Goal: Browse casually: Explore the website without a specific task or goal

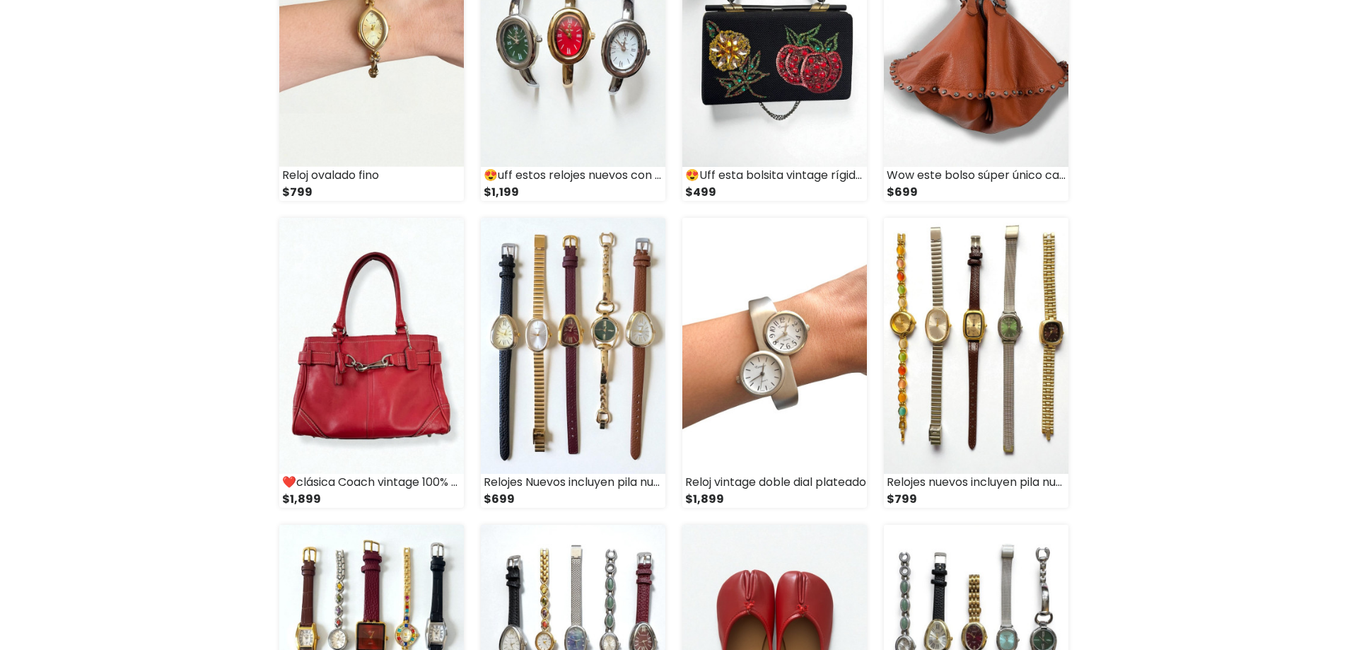
scroll to position [283, 0]
drag, startPoint x: 566, startPoint y: 308, endPoint x: 552, endPoint y: 308, distance: 13.4
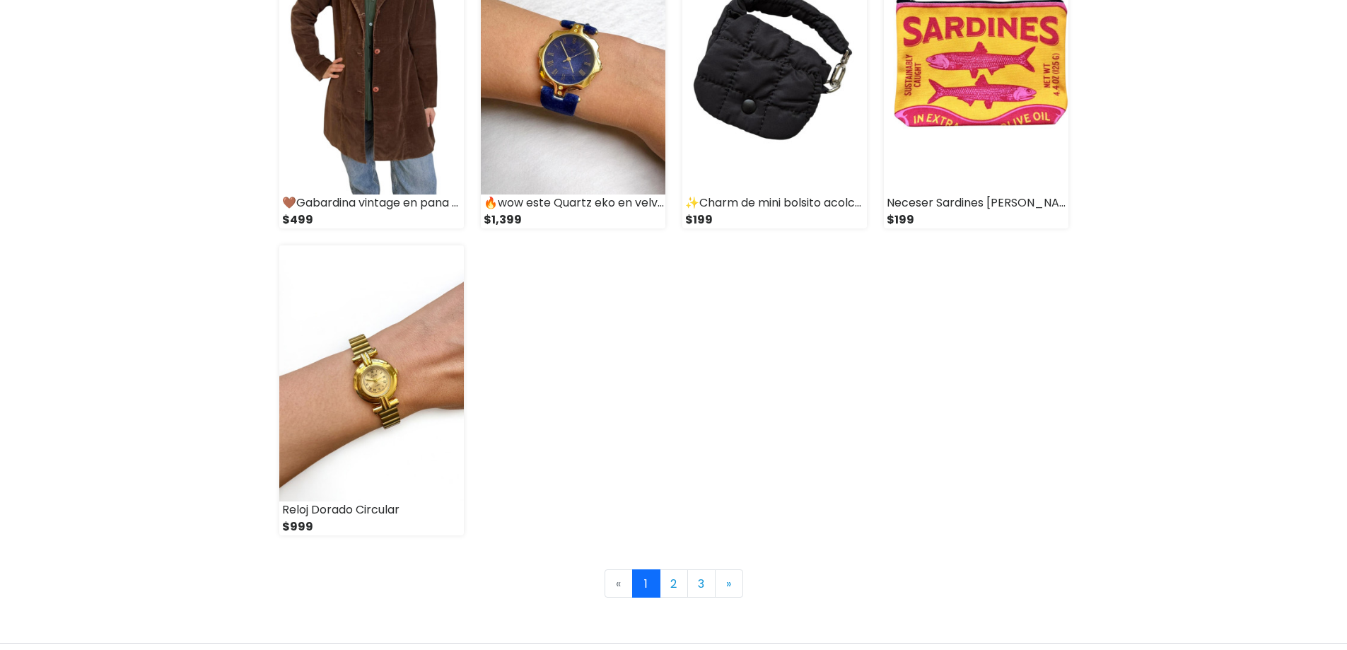
scroll to position [1980, 0]
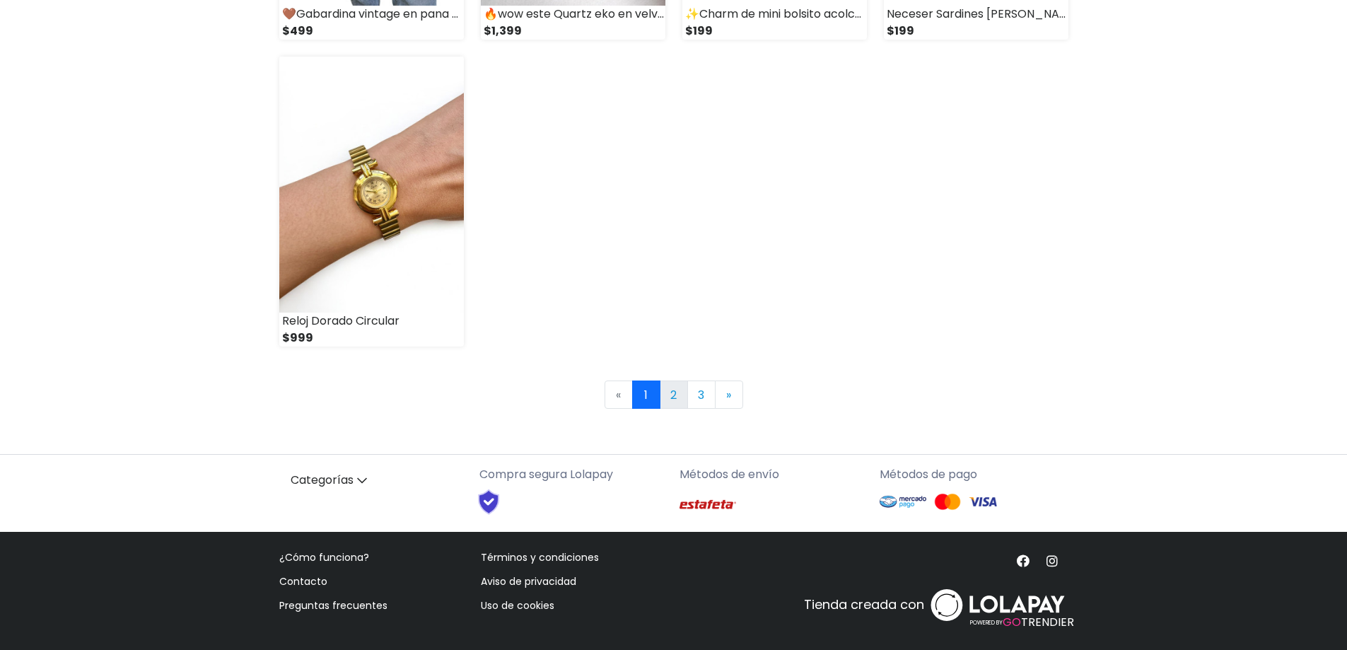
click at [677, 397] on link "2" at bounding box center [674, 394] width 28 height 28
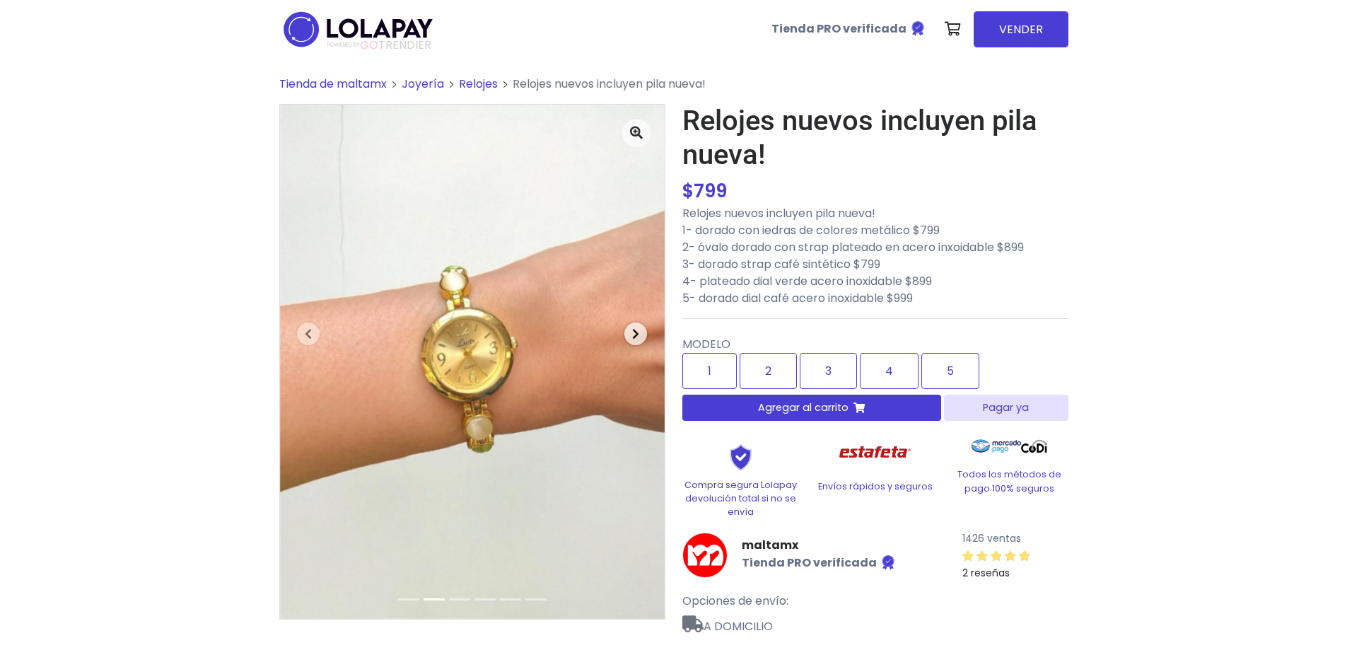
click at [641, 334] on span "button" at bounding box center [635, 333] width 23 height 23
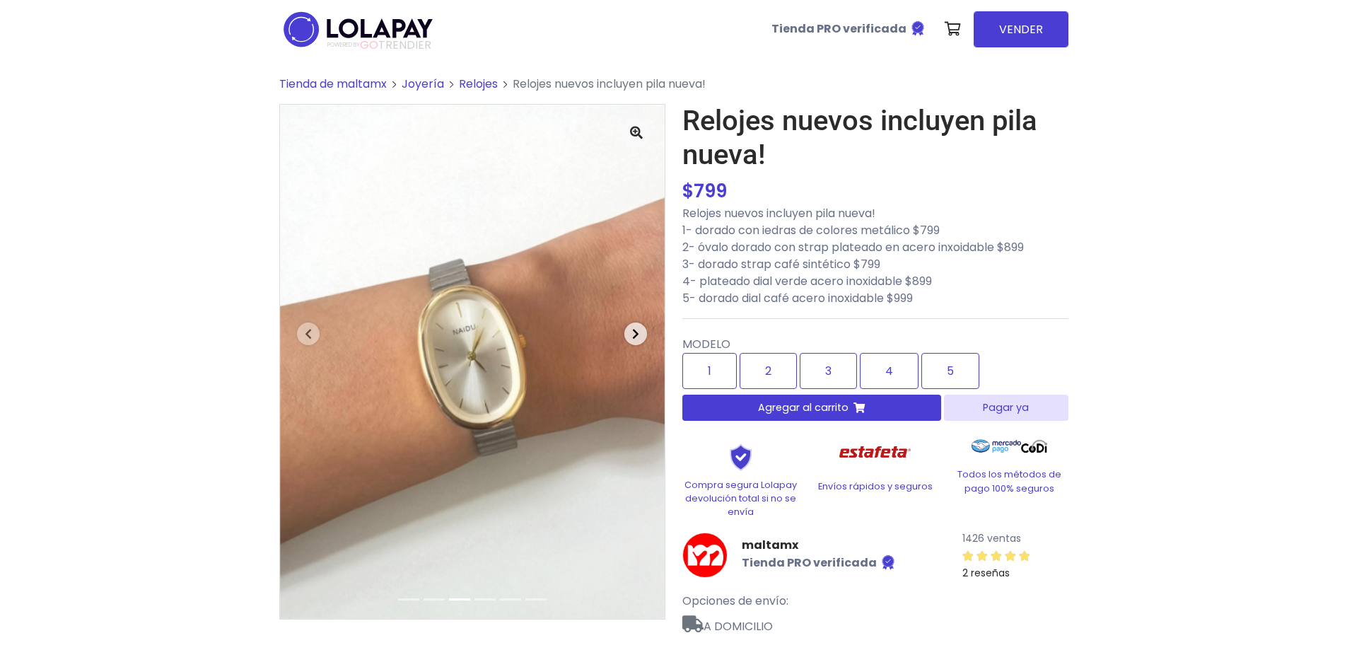
click at [639, 335] on span "button" at bounding box center [635, 333] width 23 height 23
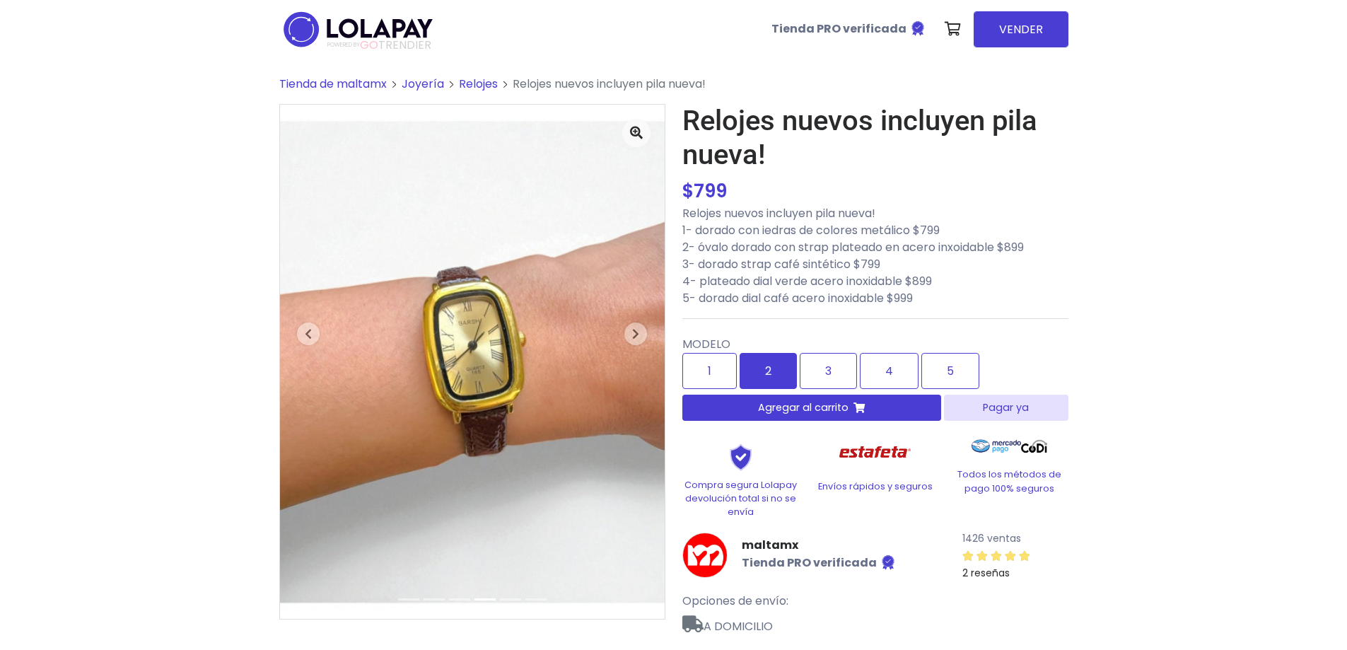
click at [754, 379] on label "2" at bounding box center [768, 371] width 57 height 36
click at [687, 375] on label "1" at bounding box center [709, 371] width 54 height 36
click at [770, 363] on label "2" at bounding box center [768, 371] width 57 height 36
click at [848, 369] on label "3" at bounding box center [828, 371] width 57 height 36
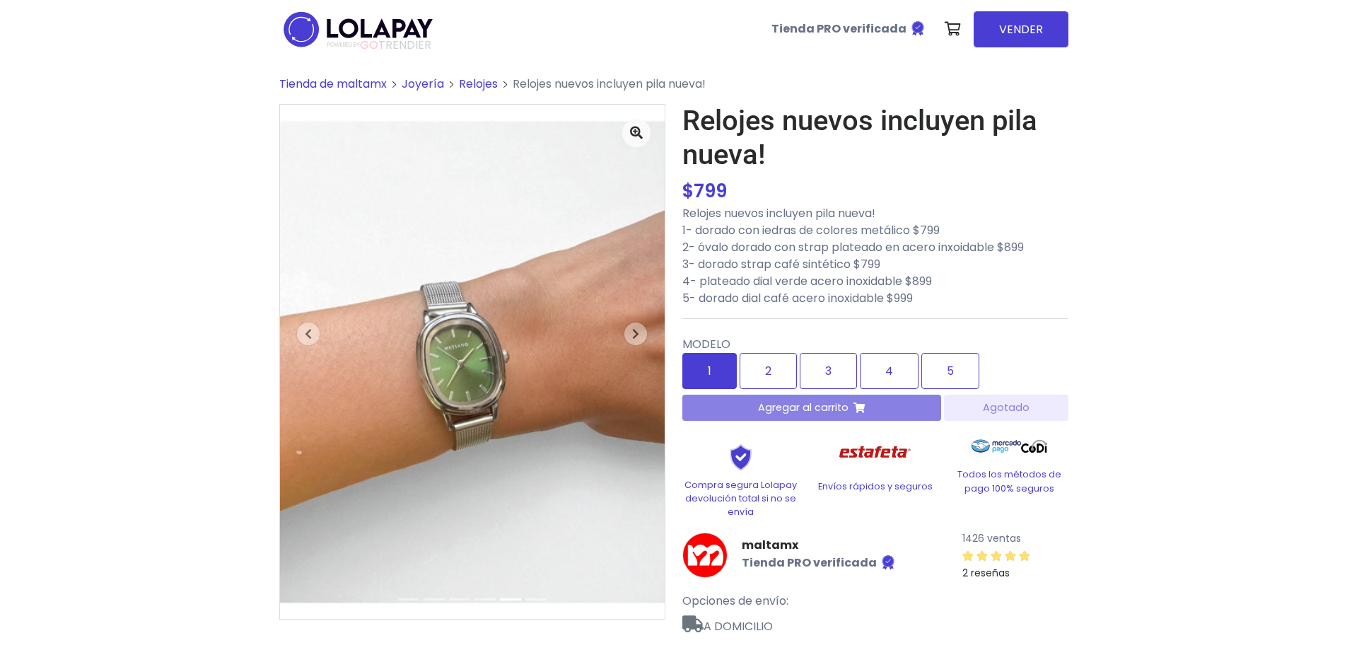
click at [722, 358] on label "1" at bounding box center [709, 371] width 54 height 36
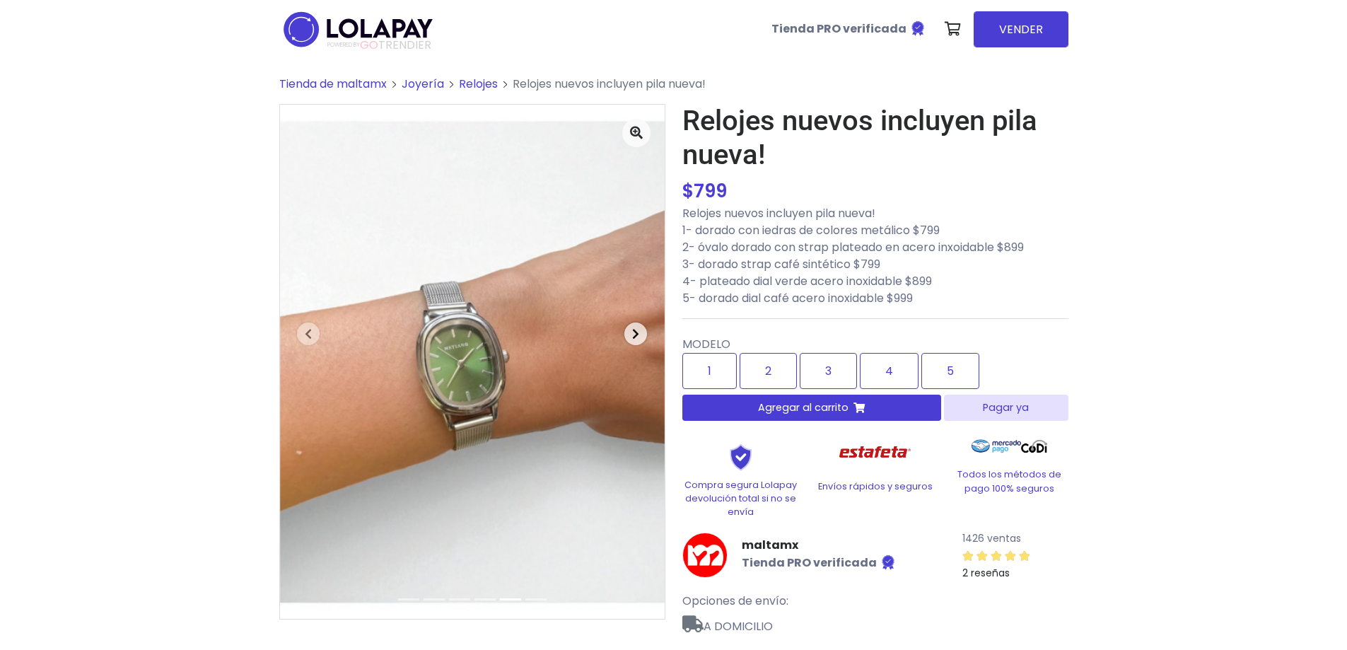
click at [637, 337] on icon "button" at bounding box center [635, 333] width 7 height 11
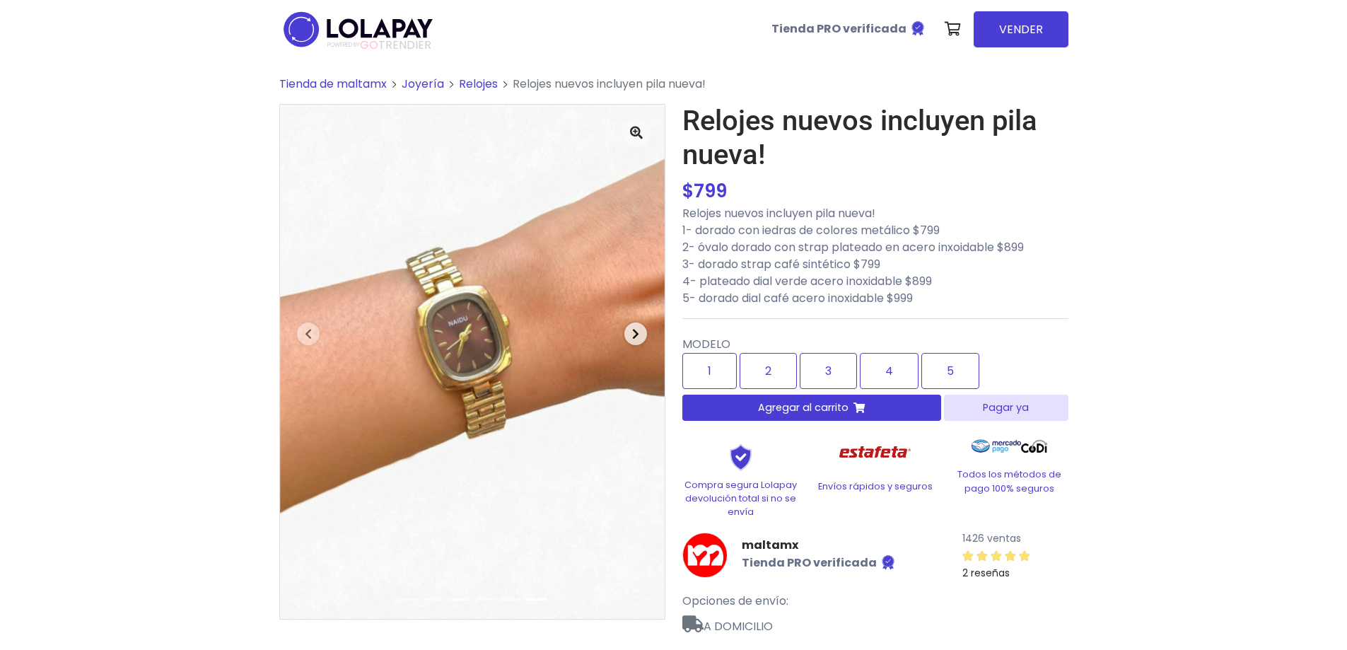
click at [637, 337] on icon "button" at bounding box center [635, 333] width 7 height 11
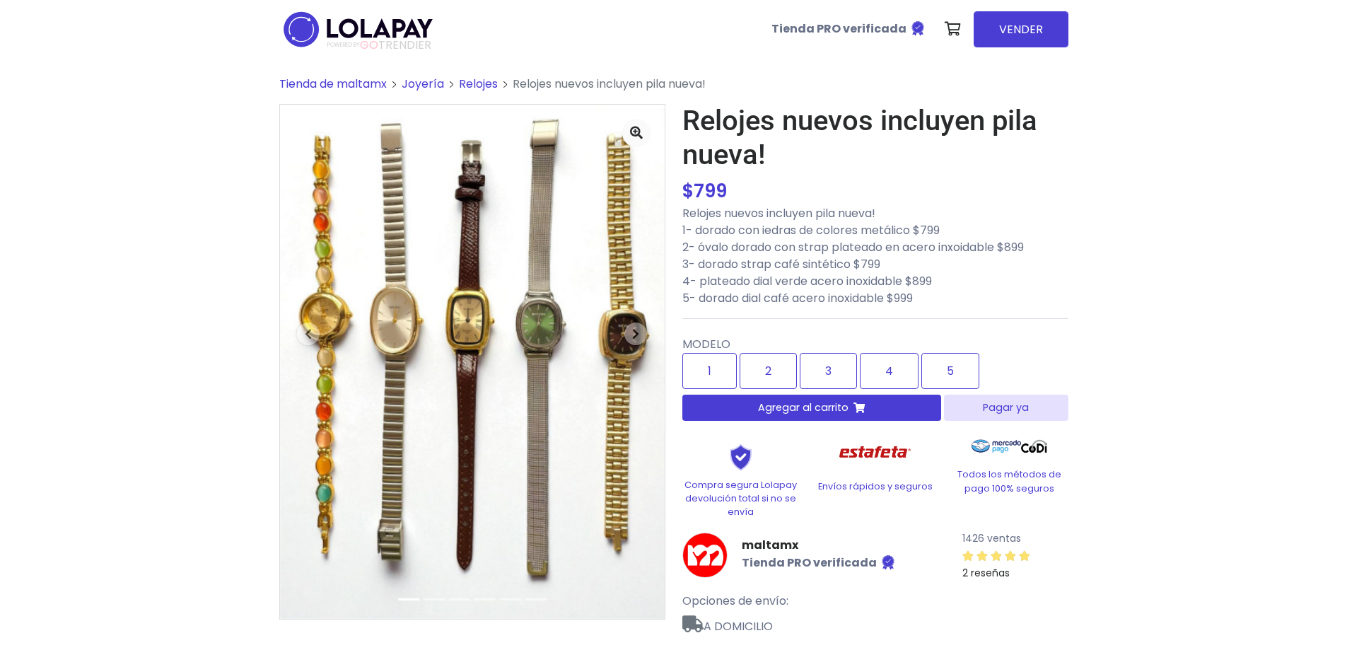
click at [350, 291] on img at bounding box center [472, 362] width 385 height 514
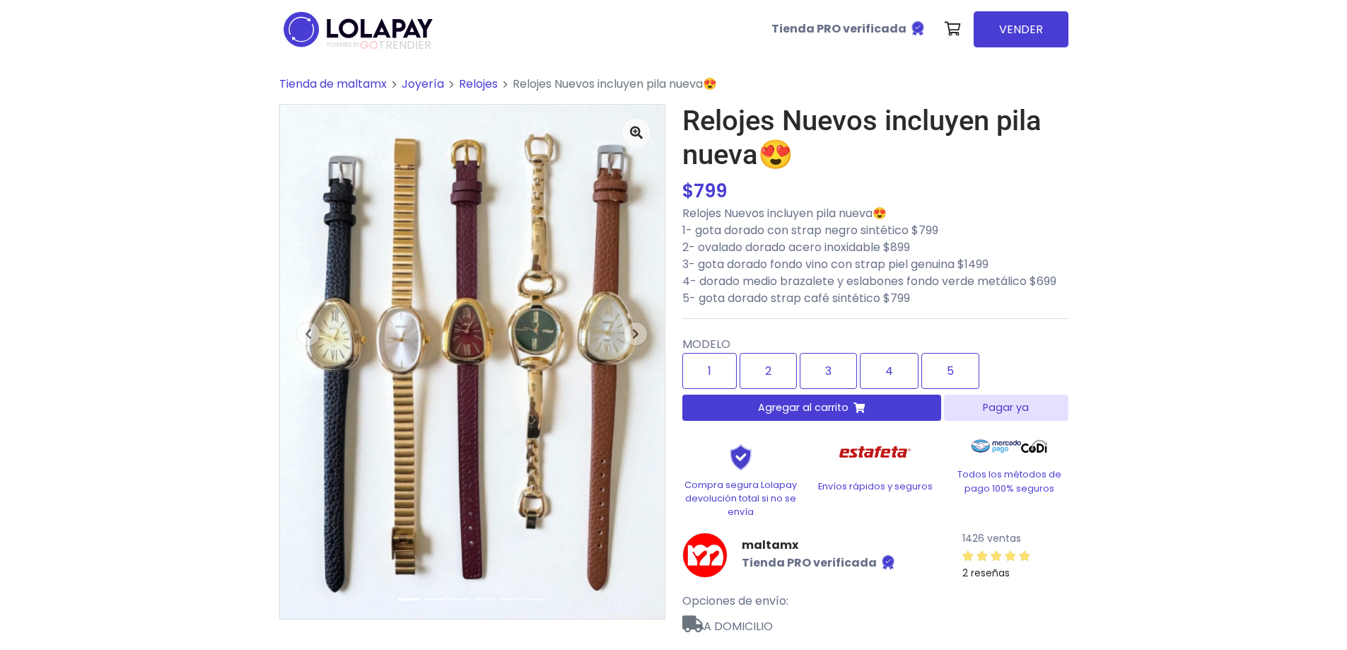
scroll to position [94, 0]
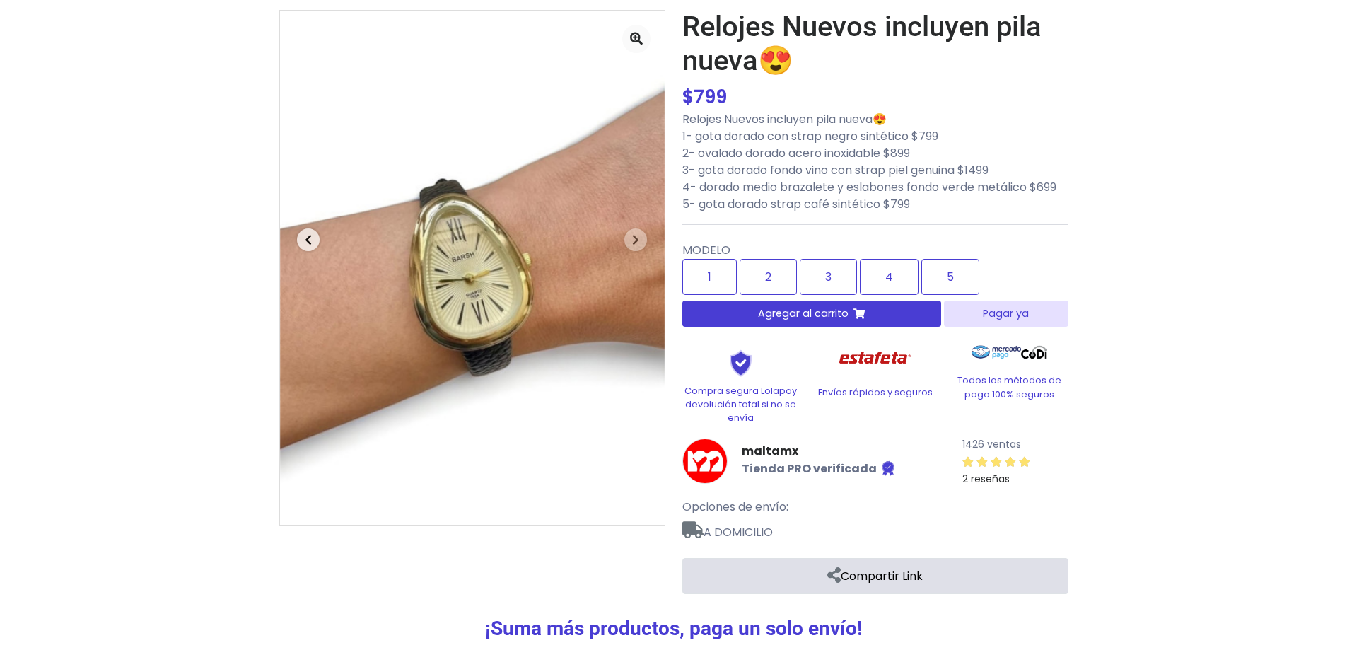
click at [308, 238] on icon "button" at bounding box center [308, 239] width 7 height 11
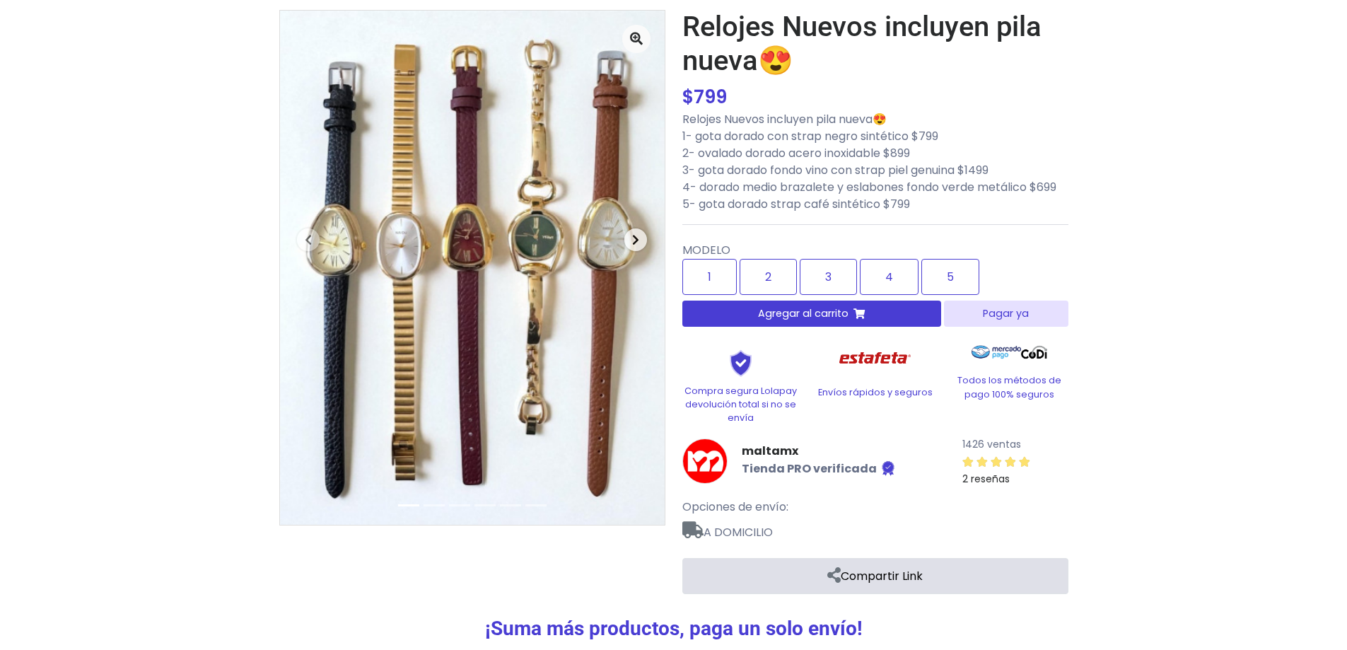
click at [638, 240] on icon "button" at bounding box center [635, 239] width 7 height 11
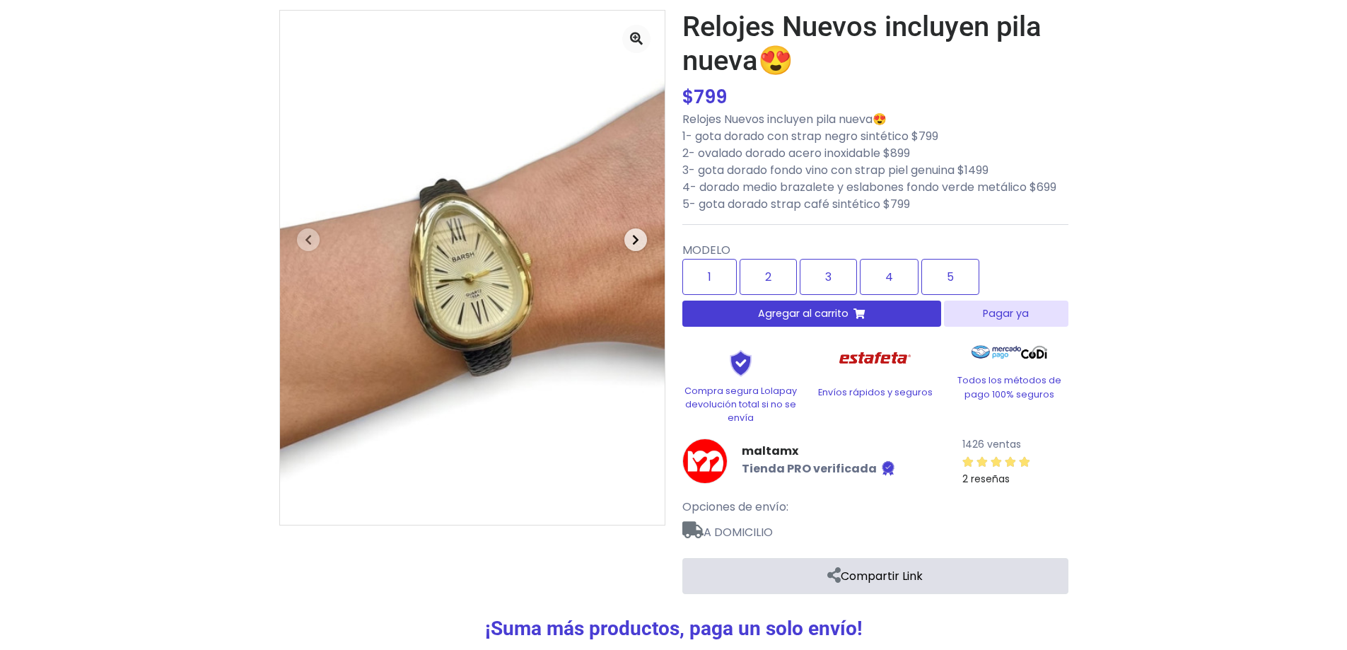
click at [638, 240] on icon "button" at bounding box center [635, 239] width 7 height 11
click at [299, 242] on span "button" at bounding box center [308, 239] width 23 height 23
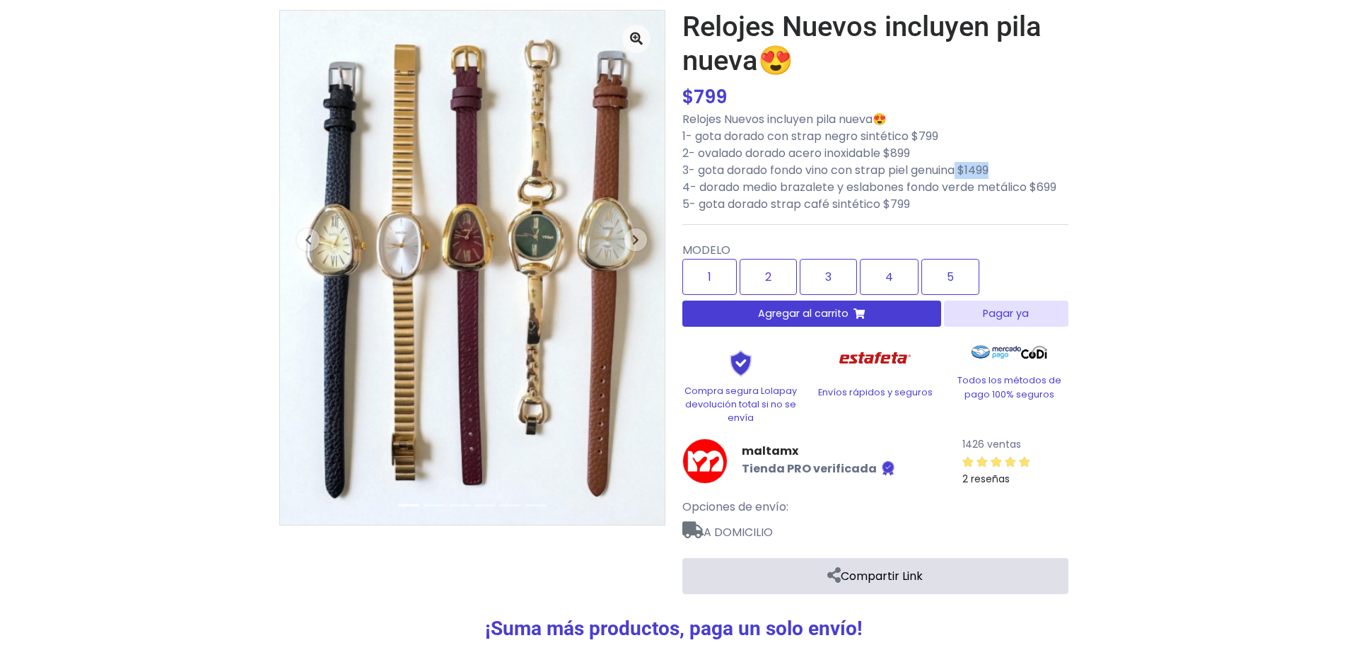
drag, startPoint x: 995, startPoint y: 170, endPoint x: 962, endPoint y: 173, distance: 33.3
click at [962, 173] on p "Relojes Nuevos incluyen pila nueva😍 1- gota dorado con strap negro sintético $7…" at bounding box center [875, 162] width 386 height 102
click at [1054, 175] on p "Relojes Nuevos incluyen pila nueva😍 1- gota dorado con strap negro sintético $7…" at bounding box center [875, 162] width 386 height 102
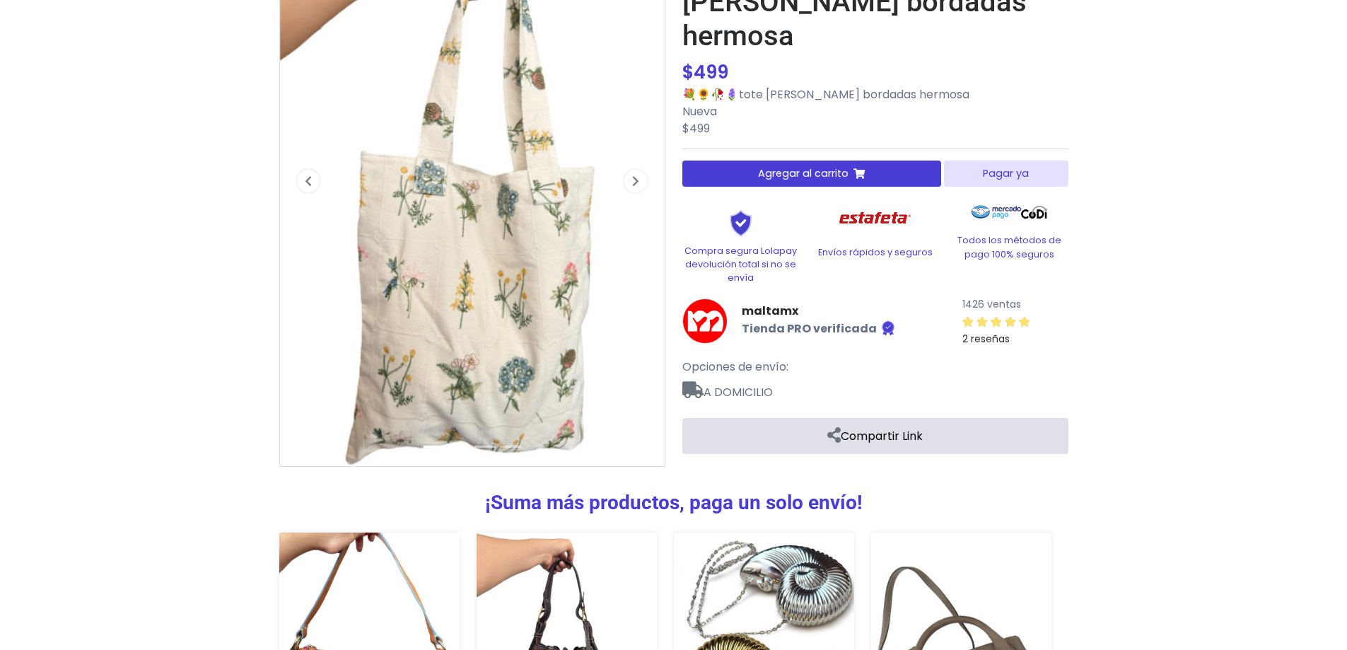
scroll to position [94, 0]
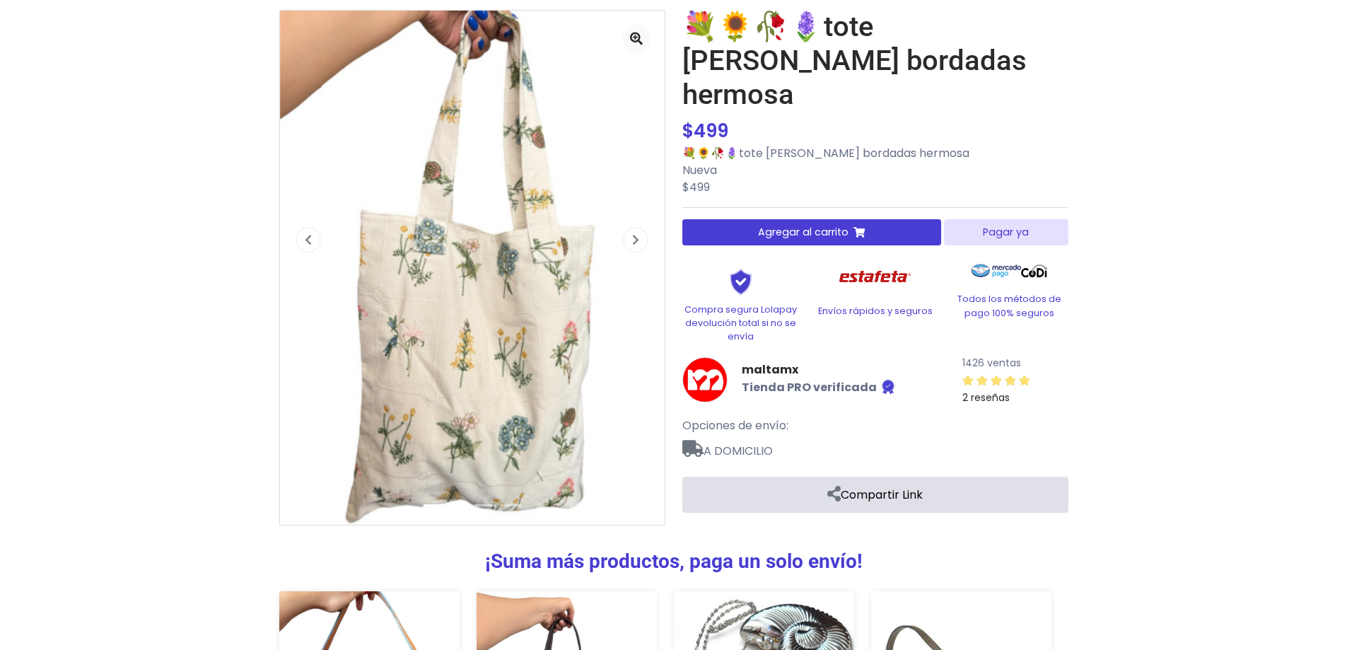
click at [436, 318] on img at bounding box center [472, 268] width 385 height 514
click at [619, 238] on button "Next" at bounding box center [636, 239] width 58 height 457
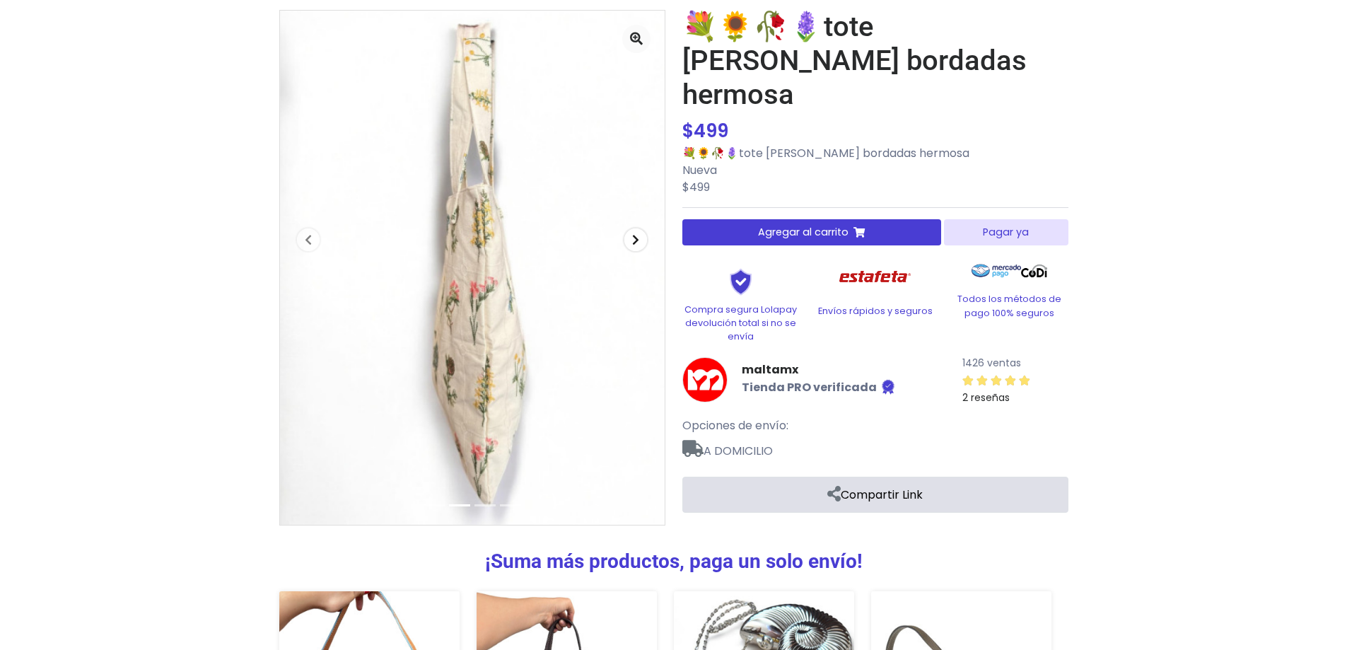
click at [636, 240] on icon "button" at bounding box center [635, 239] width 7 height 11
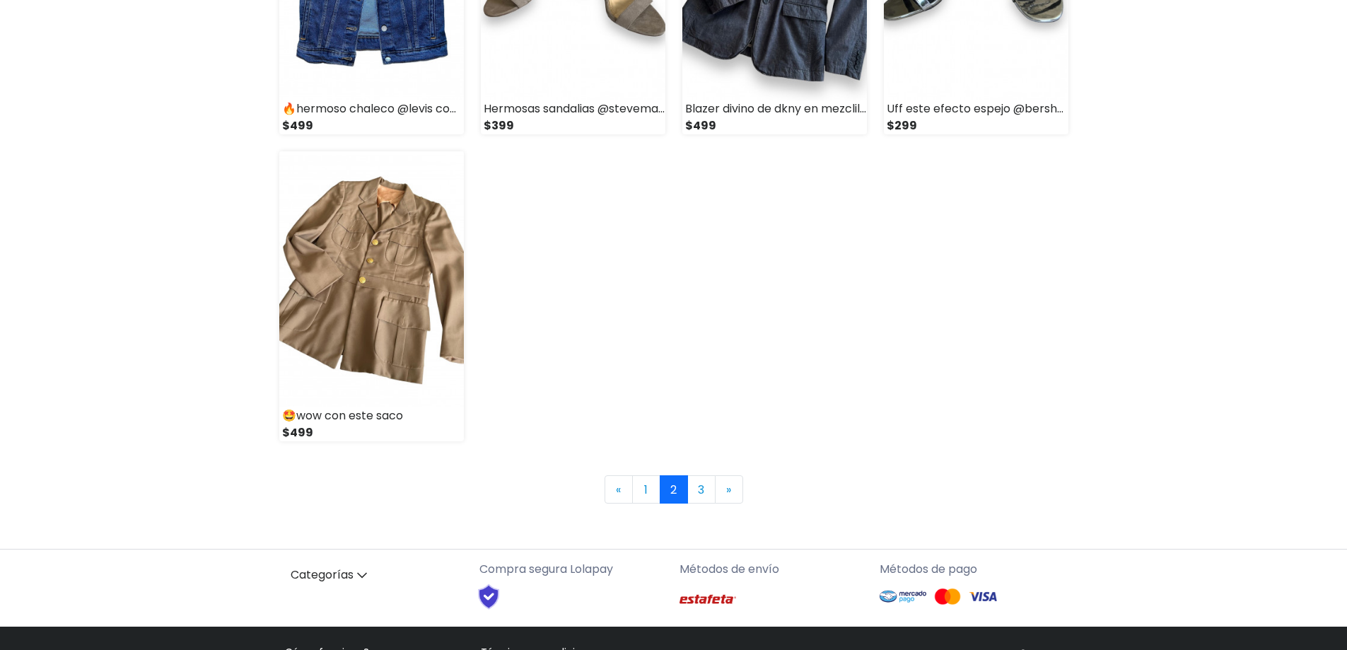
scroll to position [1886, 0]
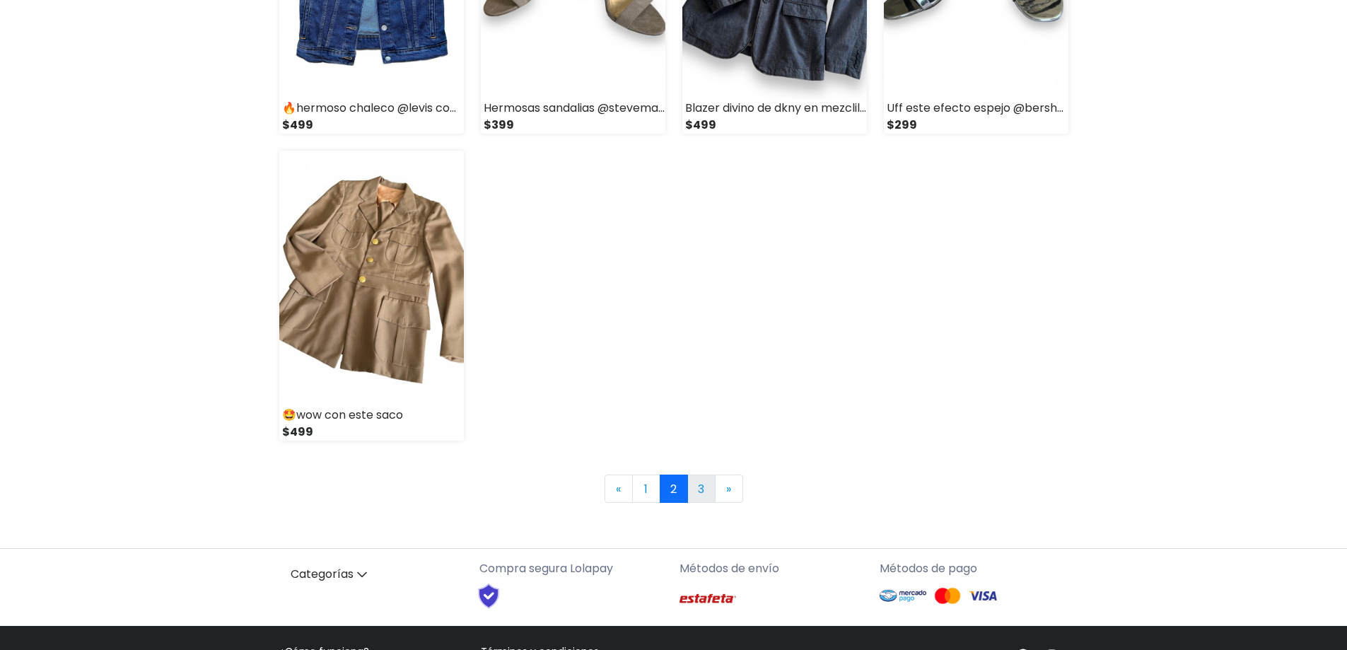
click at [712, 491] on link "3" at bounding box center [701, 488] width 28 height 28
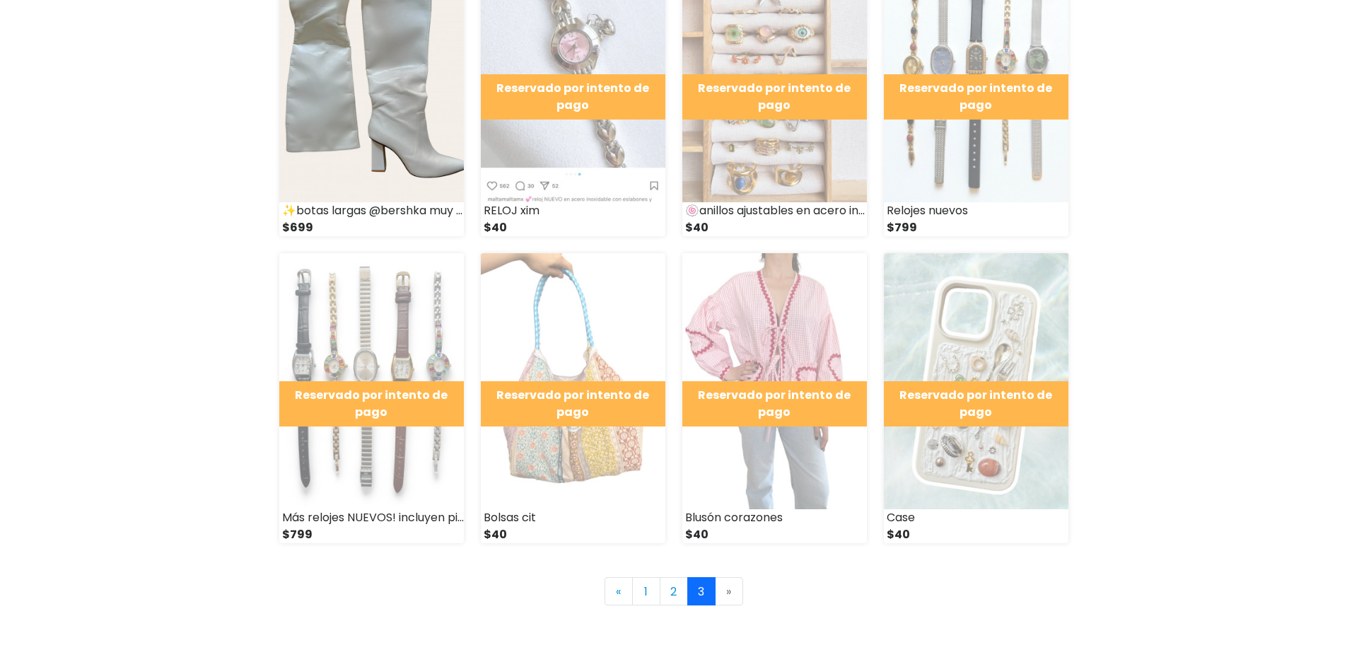
scroll to position [566, 0]
